Goal: Transaction & Acquisition: Purchase product/service

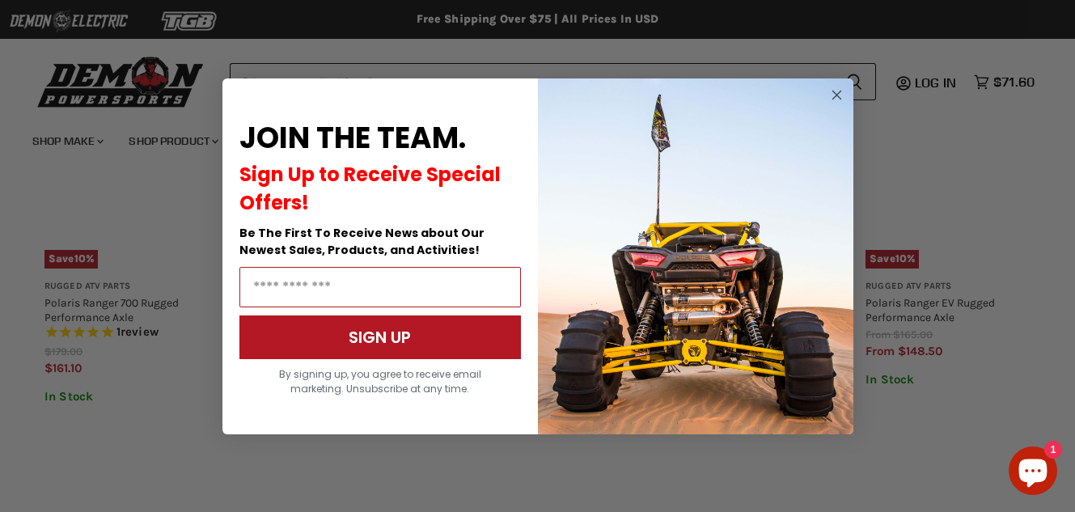
scroll to position [1235, 0]
